Goal: Communication & Community: Ask a question

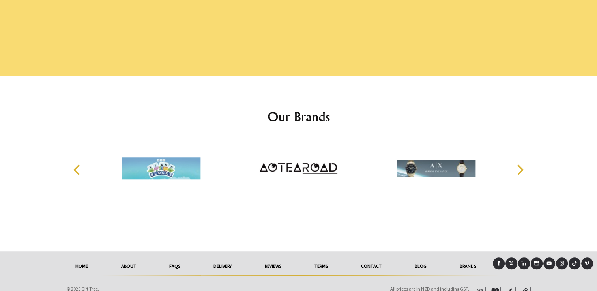
click at [579, 101] on div at bounding box center [298, 163] width 597 height 175
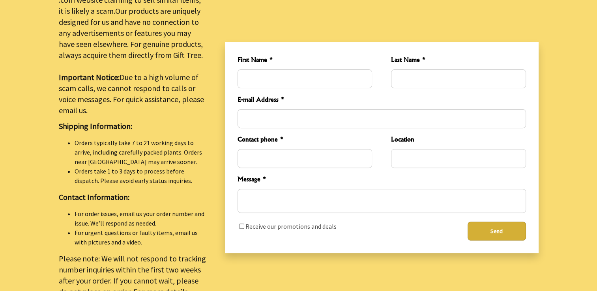
scroll to position [248, 0]
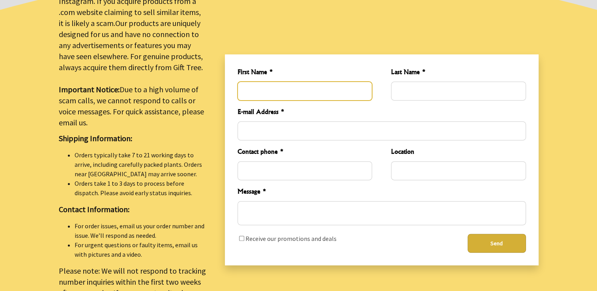
click at [268, 85] on input "First Name *" at bounding box center [304, 91] width 135 height 19
type input "[PERSON_NAME]"
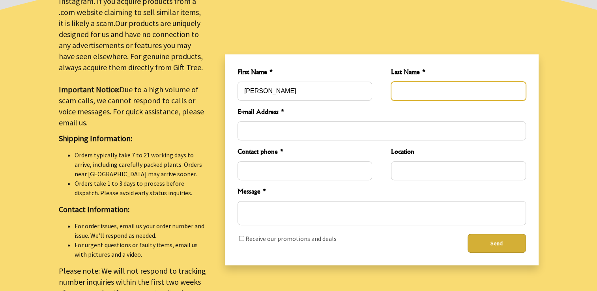
type input "[PERSON_NAME]"
type input "[EMAIL_ADDRESS][DOMAIN_NAME]"
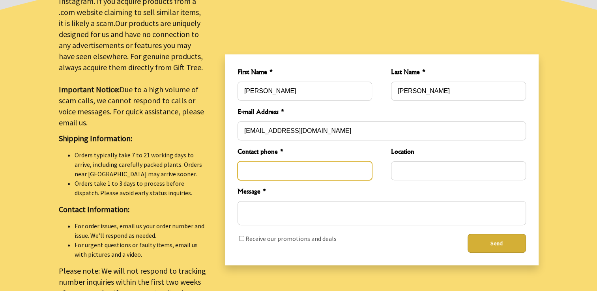
click at [286, 166] on input "Contact phone *" at bounding box center [304, 170] width 135 height 19
type input "13625081016"
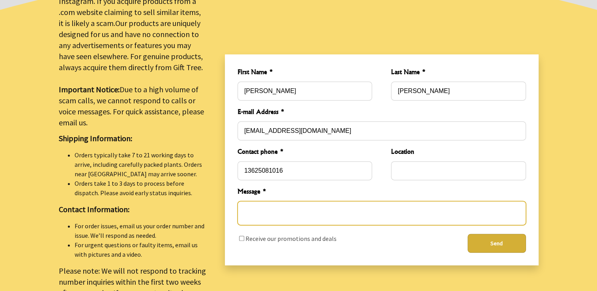
click at [272, 207] on textarea "Message *" at bounding box center [381, 213] width 288 height 24
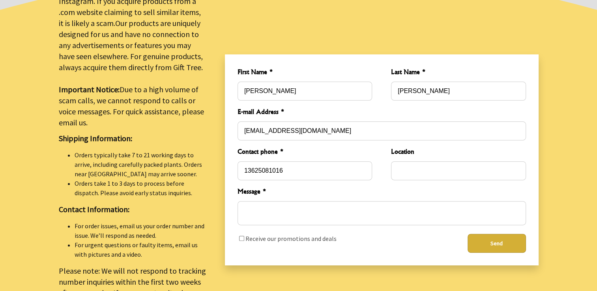
click at [534, 164] on div "3 2025-09-15T12:59:20.282Z 0 First Name * Lonnie Last Name * Zhang E-mail Addre…" at bounding box center [382, 159] width 314 height 211
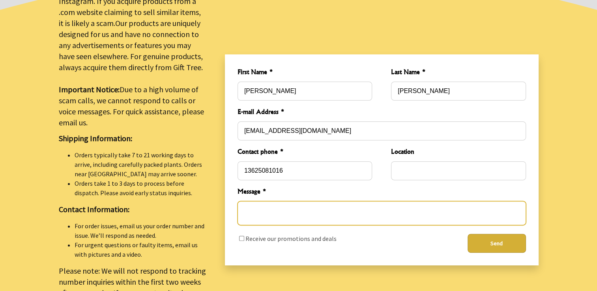
click at [279, 210] on textarea "Message *" at bounding box center [381, 213] width 288 height 24
paste textarea "Good day! This is Lonnie from YU Apparel.I visited your website and noticed tha…"
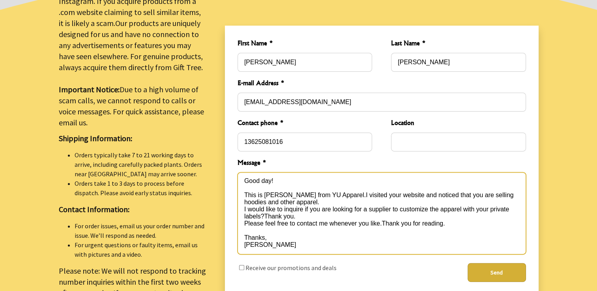
type textarea "Good day! This is Lonnie from YU Apparel.I visited your website and noticed tha…"
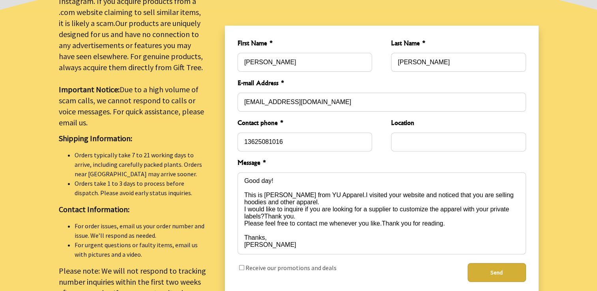
click at [491, 268] on button "Send" at bounding box center [496, 272] width 58 height 19
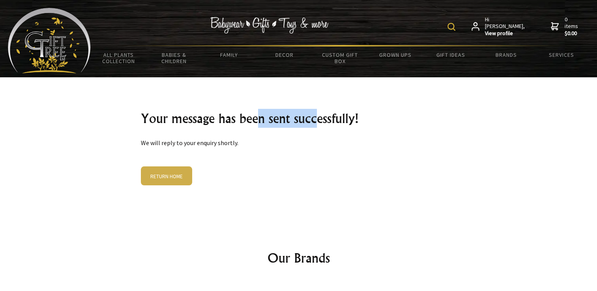
drag, startPoint x: 281, startPoint y: 117, endPoint x: 346, endPoint y: 116, distance: 64.7
click at [346, 116] on h2 "Your message has been sent successfully!" at bounding box center [299, 118] width 316 height 19
drag, startPoint x: 346, startPoint y: 116, endPoint x: 335, endPoint y: 153, distance: 39.1
click at [335, 153] on div "Your message has been sent successfully! We will reply to your enquiry shortly.…" at bounding box center [299, 147] width 328 height 140
click at [342, 173] on div "Your message has been sent successfully! We will reply to your enquiry shortly.…" at bounding box center [299, 147] width 328 height 140
